Goal: Task Accomplishment & Management: Use online tool/utility

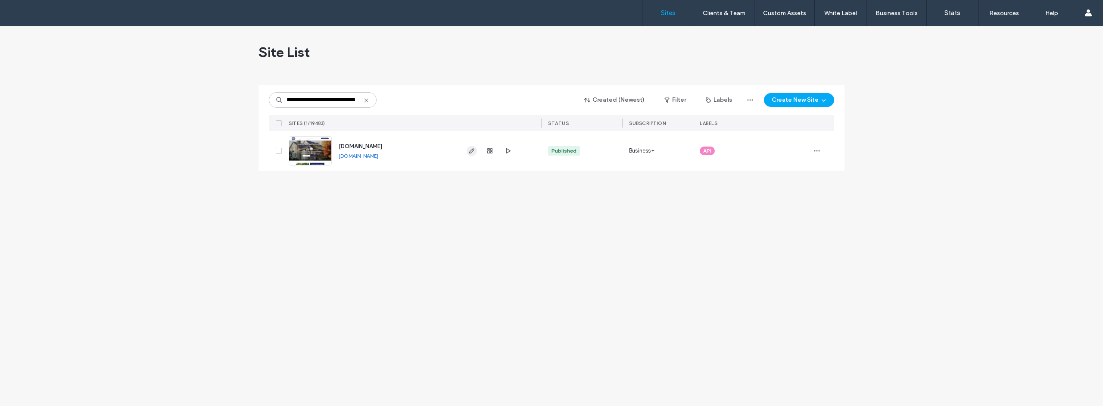
type input "**********"
click at [471, 152] on icon "button" at bounding box center [471, 150] width 7 height 7
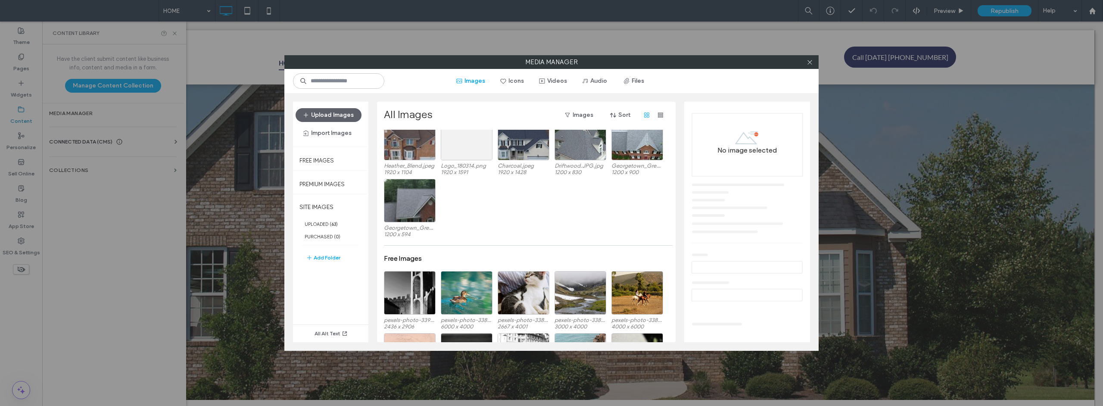
scroll to position [1041, 0]
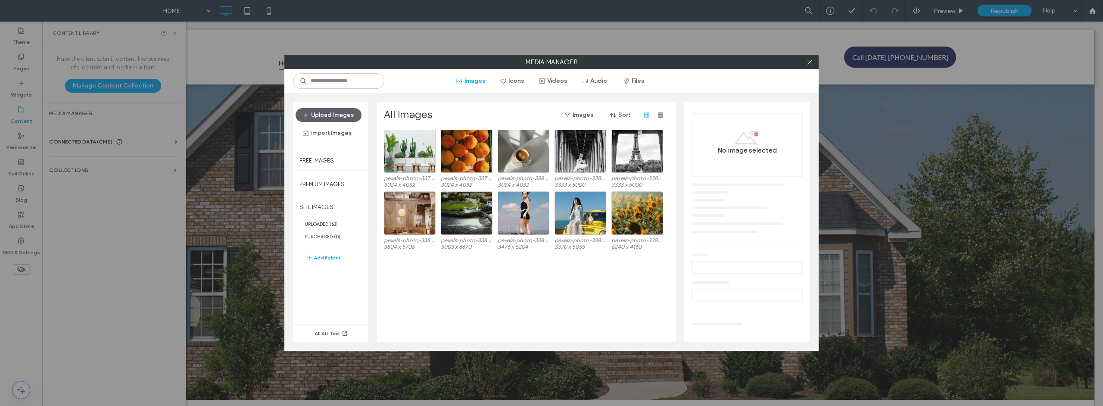
click at [462, 222] on div "Resawn_Shake.jpg 1920 x 1440 Weathered_Wood.jpg 1920 x 1303 Georgetown_Grey.jpg…" at bounding box center [529, 236] width 290 height 212
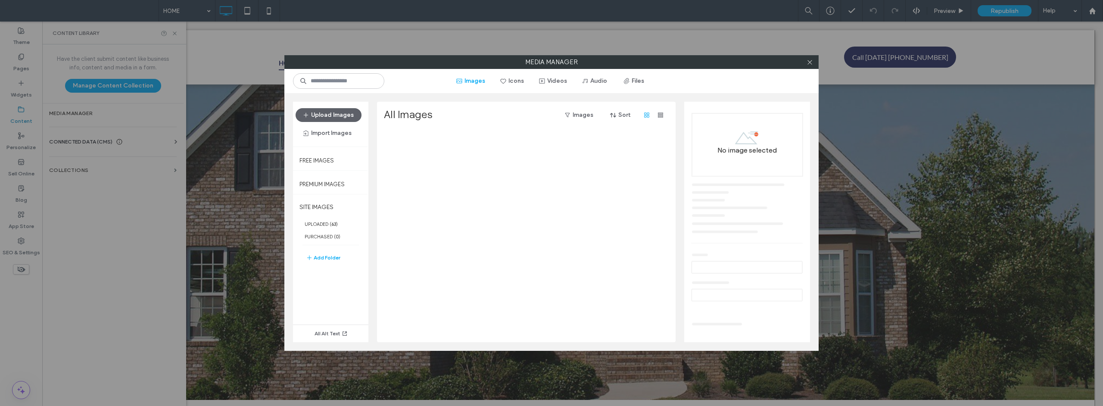
scroll to position [699, 0]
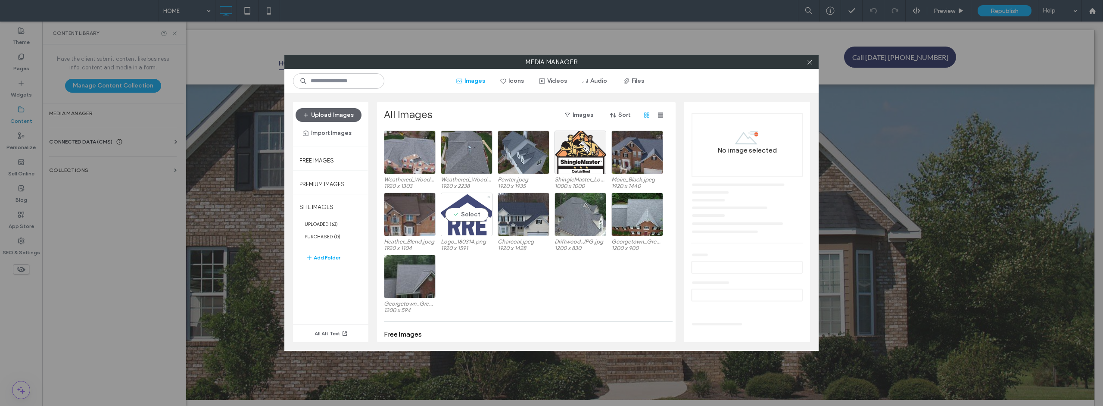
click at [464, 218] on div "Select" at bounding box center [467, 215] width 52 height 44
